Goal: Information Seeking & Learning: Learn about a topic

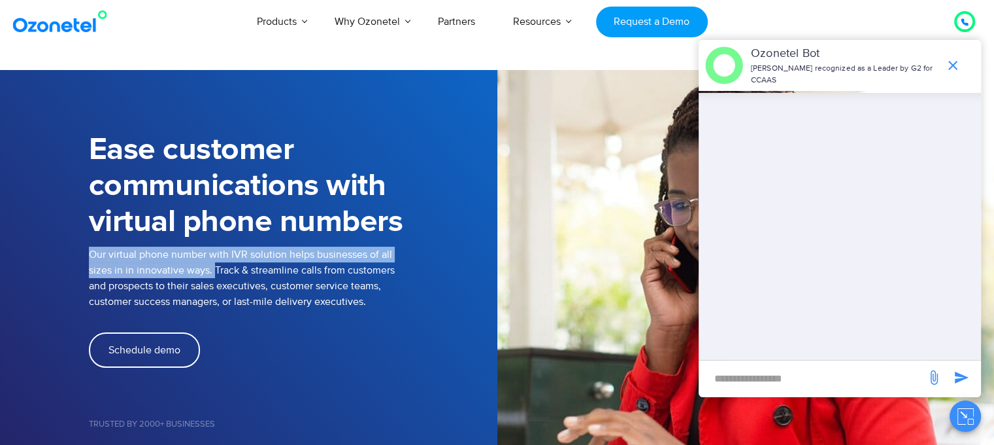
drag, startPoint x: 212, startPoint y: 273, endPoint x: 82, endPoint y: 265, distance: 130.3
click at [82, 262] on div "Ease customer communications with virtual phone numbers Our virtual phone numbe…" at bounding box center [497, 297] width 837 height 362
copy p "Our virtual phone number with IVR solution helps businesses of all sizes in in …"
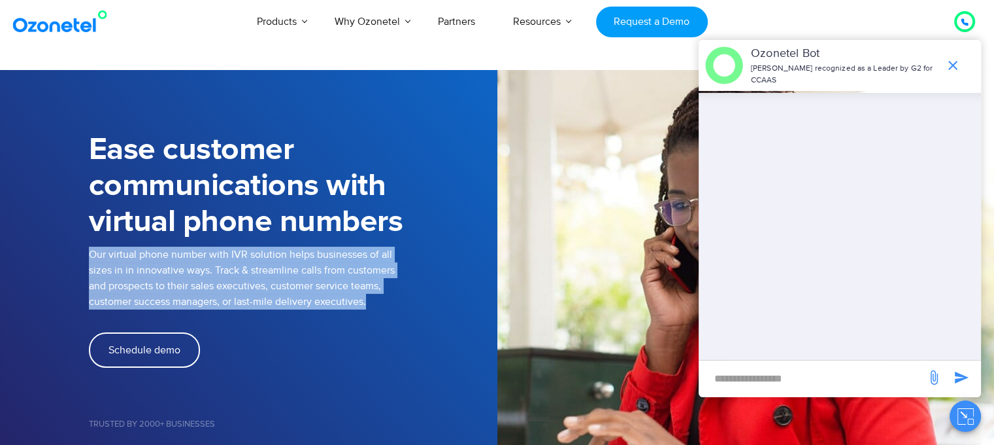
drag, startPoint x: 375, startPoint y: 302, endPoint x: 75, endPoint y: 256, distance: 303.7
click at [67, 255] on section "Ease customer communications with virtual phone numbers Our virtual phone numbe…" at bounding box center [497, 296] width 994 height 453
copy p "Our virtual phone number with IVR solution helps businesses of all sizes in in …"
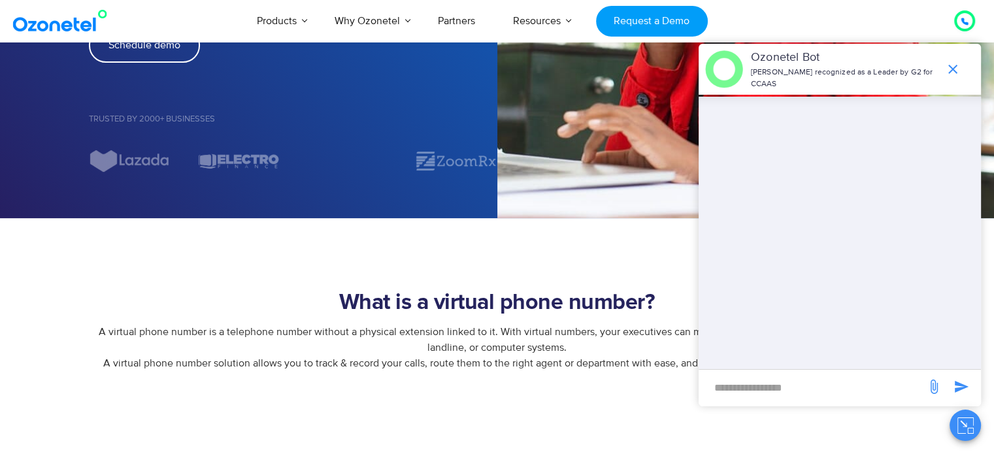
scroll to position [458, 0]
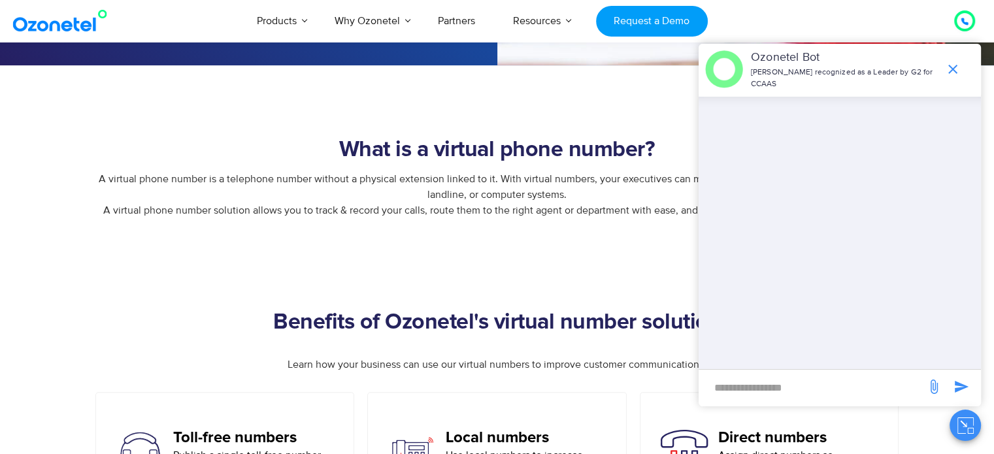
click at [492, 183] on span "A virtual phone number is a telephone number without a physical extension linke…" at bounding box center [498, 195] width 798 height 44
click at [955, 70] on icon "end chat or minimize" at bounding box center [953, 69] width 16 height 16
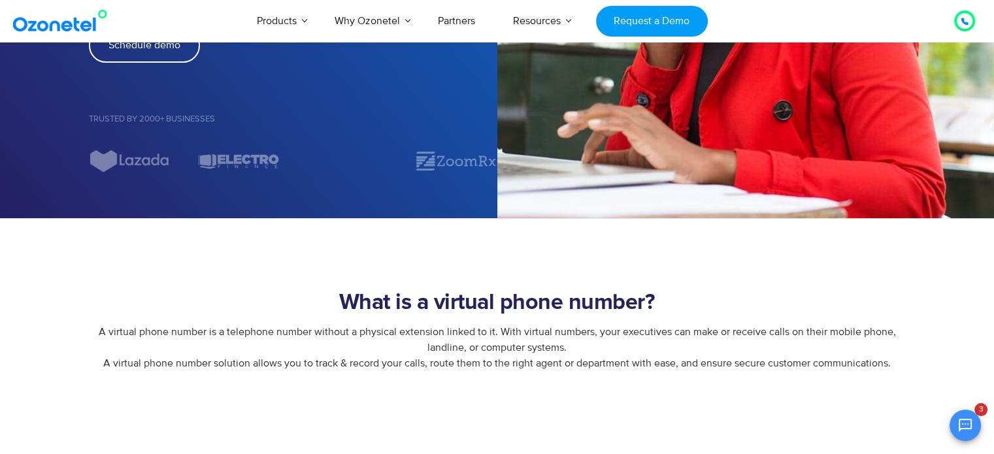
scroll to position [610, 0]
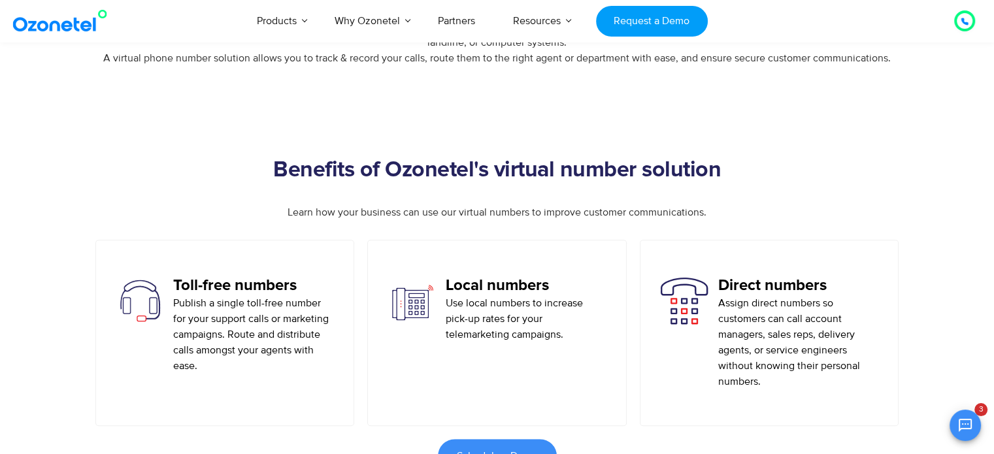
click at [219, 281] on h5 "Toll-free numbers" at bounding box center [253, 286] width 161 height 19
copy h5 "Toll-free numbers"
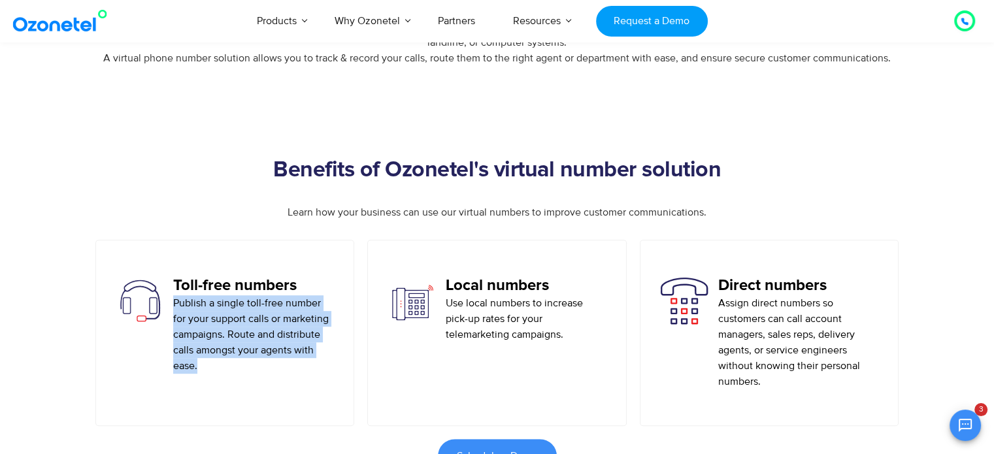
drag, startPoint x: 214, startPoint y: 368, endPoint x: 176, endPoint y: 307, distance: 72.0
click at [176, 307] on p "Publish a single toll-free number for your support calls or marketing campaigns…" at bounding box center [253, 335] width 161 height 78
copy p "Publish a single toll-free number for your support calls or marketing campaigns…"
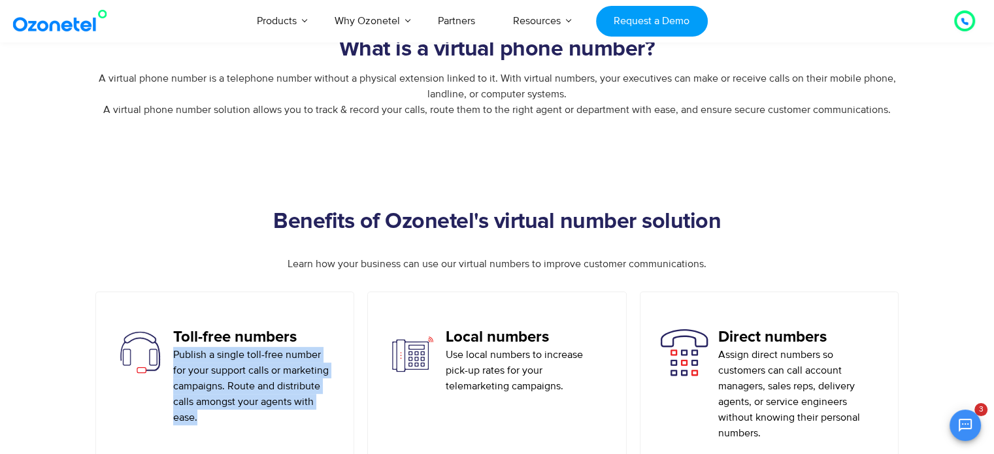
scroll to position [762, 0]
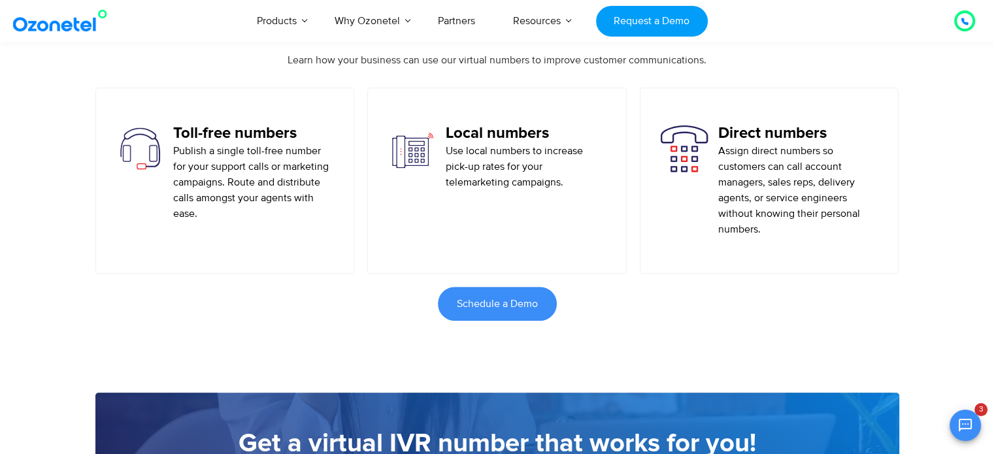
click at [602, 180] on p "Use local numbers to increase pick-up rates for your telemarketing campaigns." at bounding box center [526, 166] width 161 height 47
click at [879, 203] on p "Assign direct numbers so customers can call account managers, sales reps, deliv…" at bounding box center [799, 190] width 161 height 94
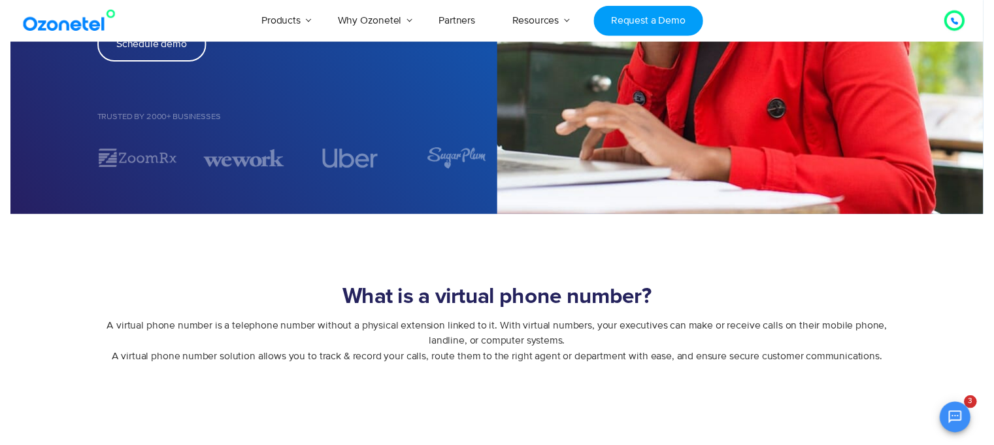
scroll to position [0, 0]
